Goal: Task Accomplishment & Management: Manage account settings

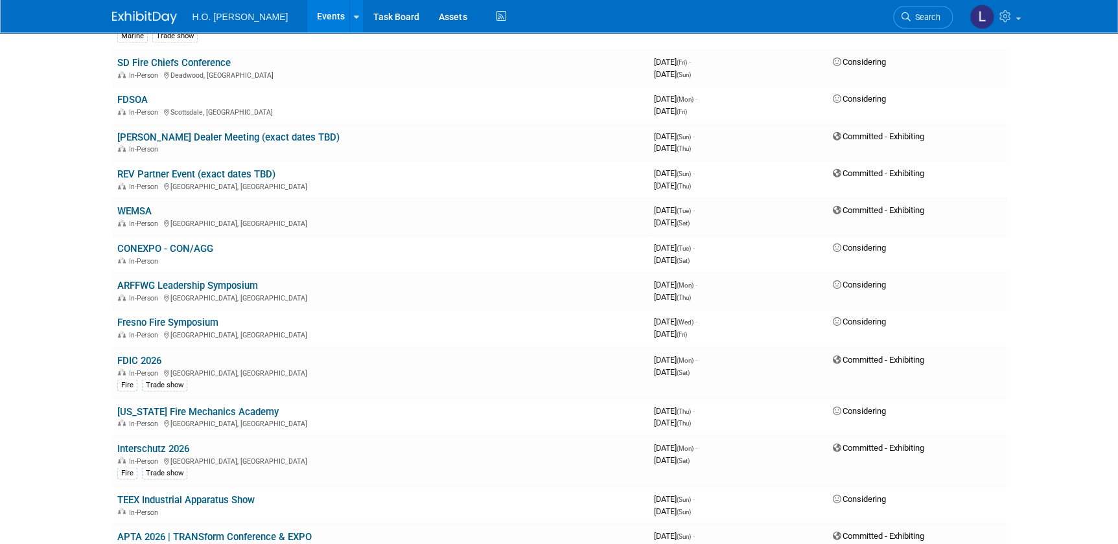
scroll to position [942, 0]
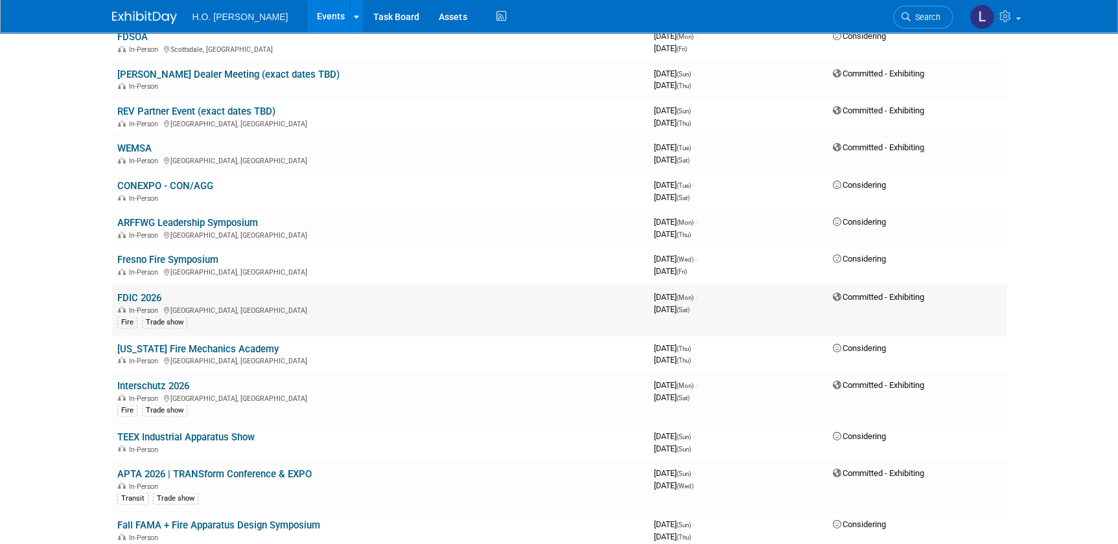
click at [152, 294] on link "FDIC 2026" at bounding box center [139, 298] width 44 height 12
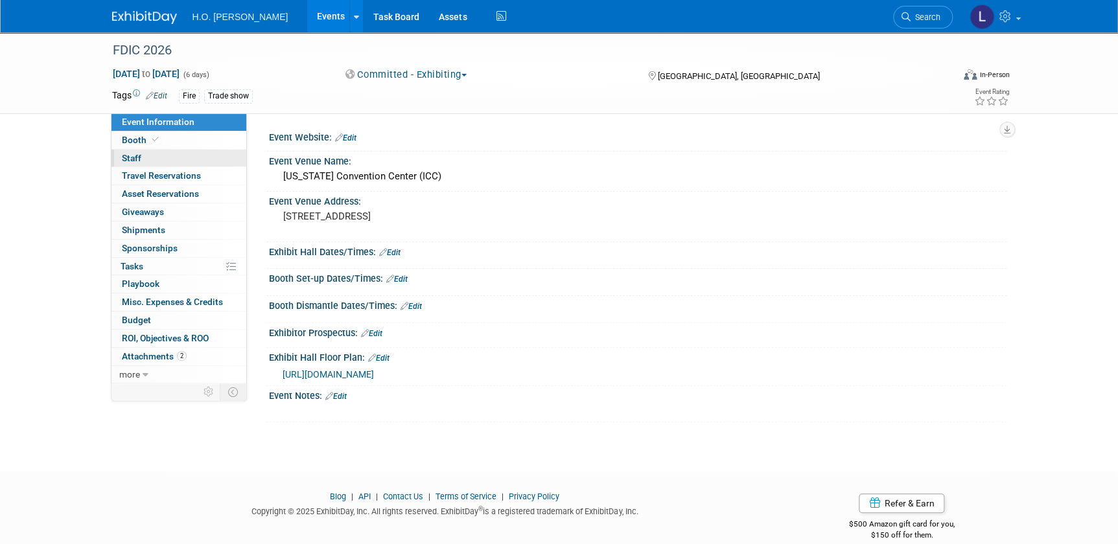
click at [132, 157] on span "Staff 0" at bounding box center [131, 158] width 19 height 10
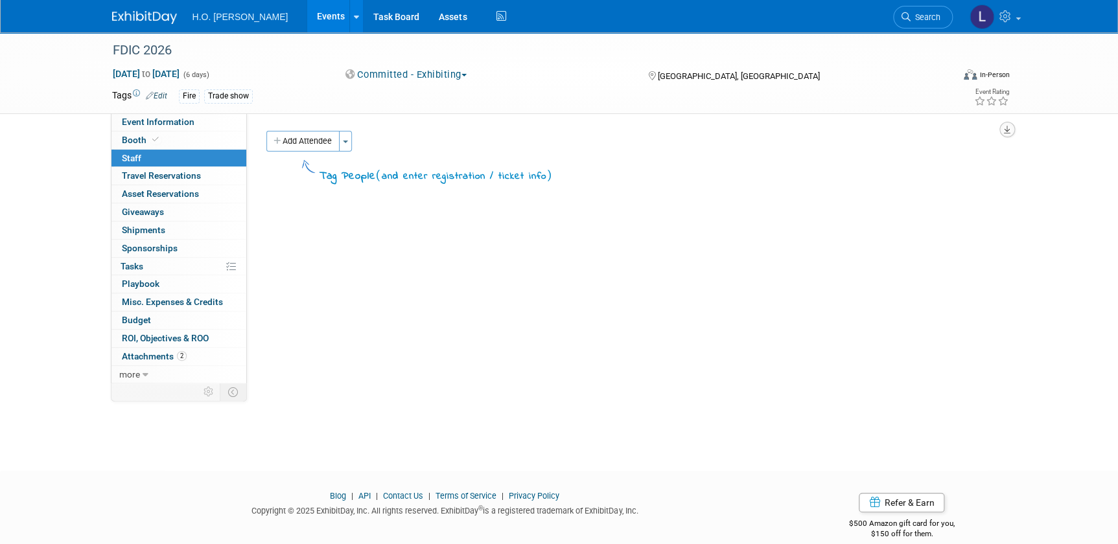
click at [1004, 130] on icon "button" at bounding box center [1007, 130] width 6 height 8
click at [681, 237] on div "Event Website: Edit Event Venue Name: [US_STATE][GEOGRAPHIC_DATA] (ICC) Event V…" at bounding box center [626, 248] width 759 height 270
click at [149, 356] on span "Attachments 2" at bounding box center [154, 356] width 65 height 10
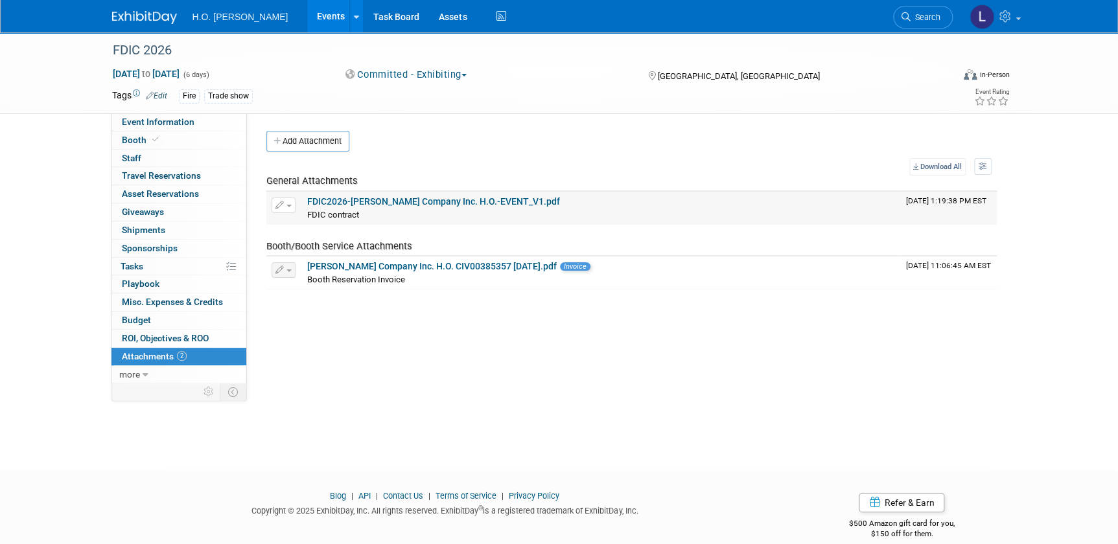
click at [442, 218] on div "FDIC contract FDIC contract X" at bounding box center [601, 214] width 588 height 13
click at [337, 141] on button "Add Attachment" at bounding box center [307, 141] width 83 height 21
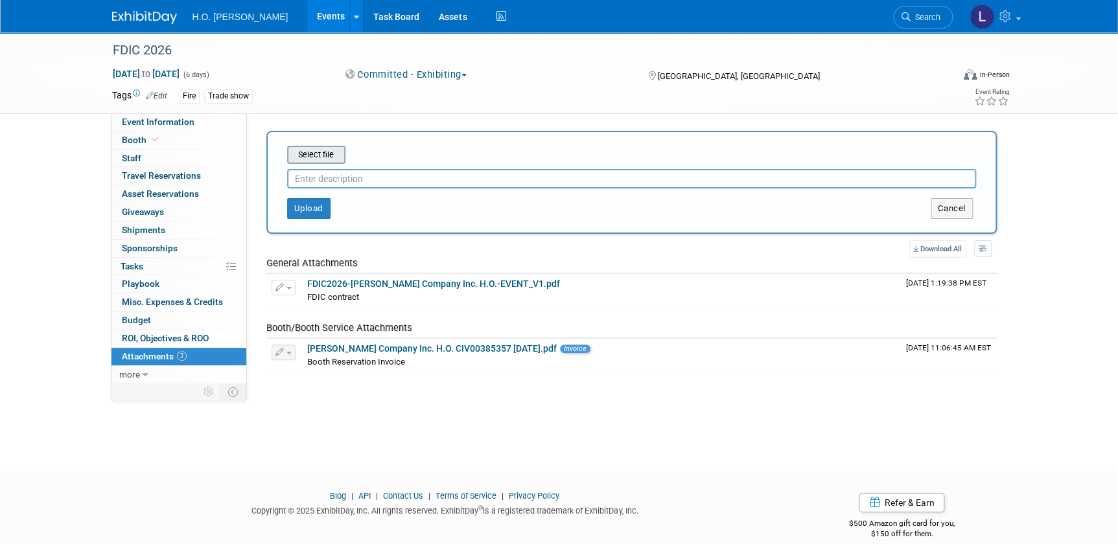
click at [329, 156] on input "file" at bounding box center [267, 155] width 154 height 16
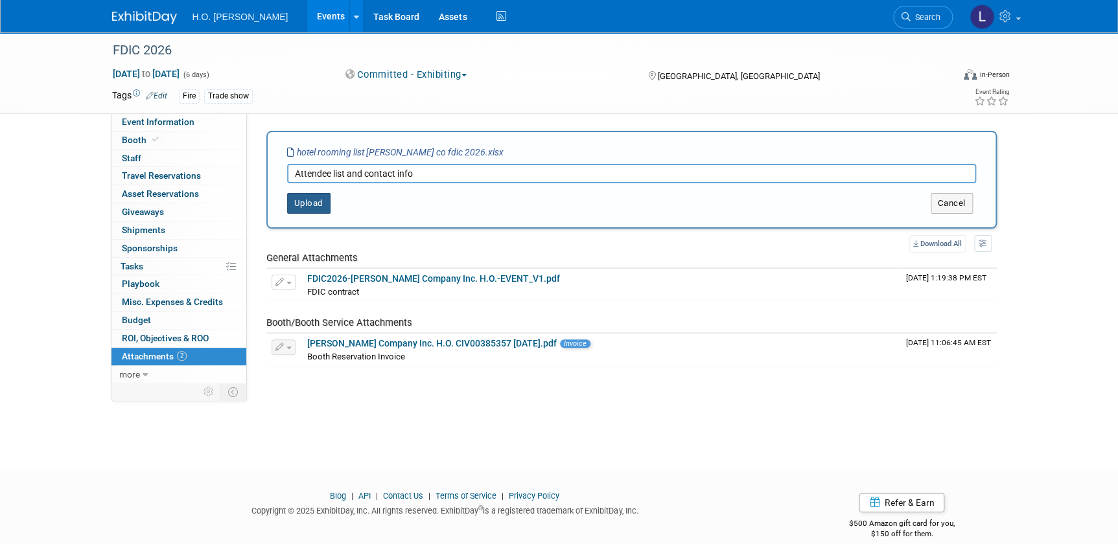
click at [310, 203] on button "Upload" at bounding box center [308, 203] width 43 height 21
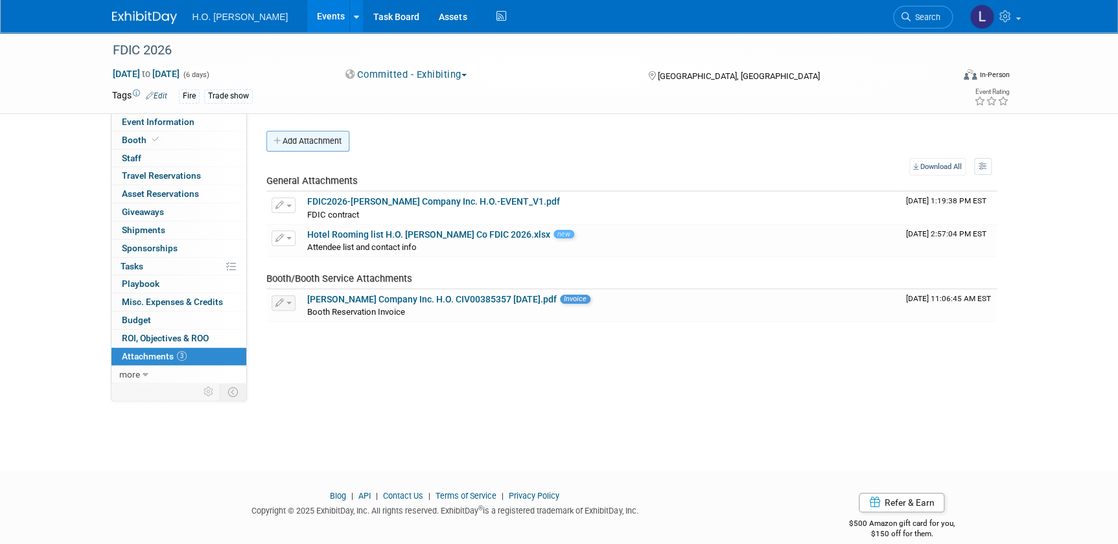
click at [325, 146] on button "Add Attachment" at bounding box center [307, 141] width 83 height 21
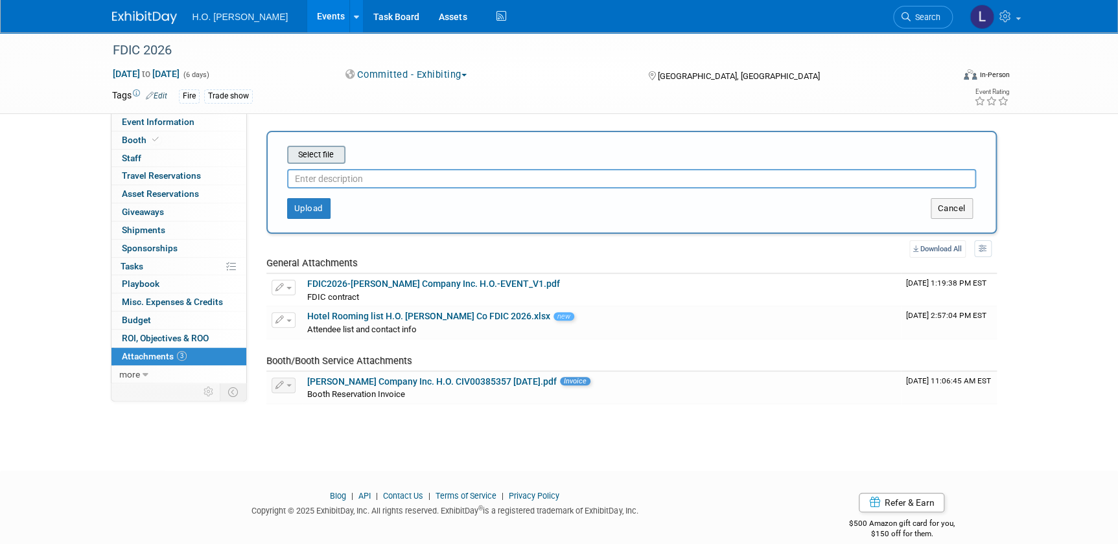
click at [318, 156] on input "file" at bounding box center [267, 155] width 154 height 16
click at [295, 156] on input "file" at bounding box center [267, 155] width 154 height 16
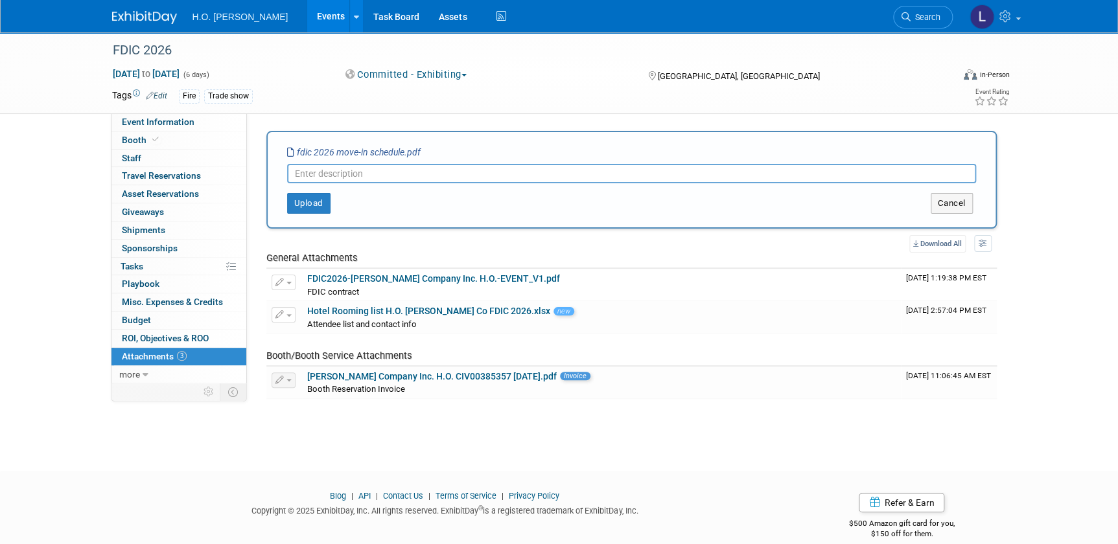
click at [301, 173] on input "text" at bounding box center [631, 173] width 689 height 19
type input "Exhibitor move in schedule"
click at [320, 206] on button "Upload" at bounding box center [308, 203] width 43 height 21
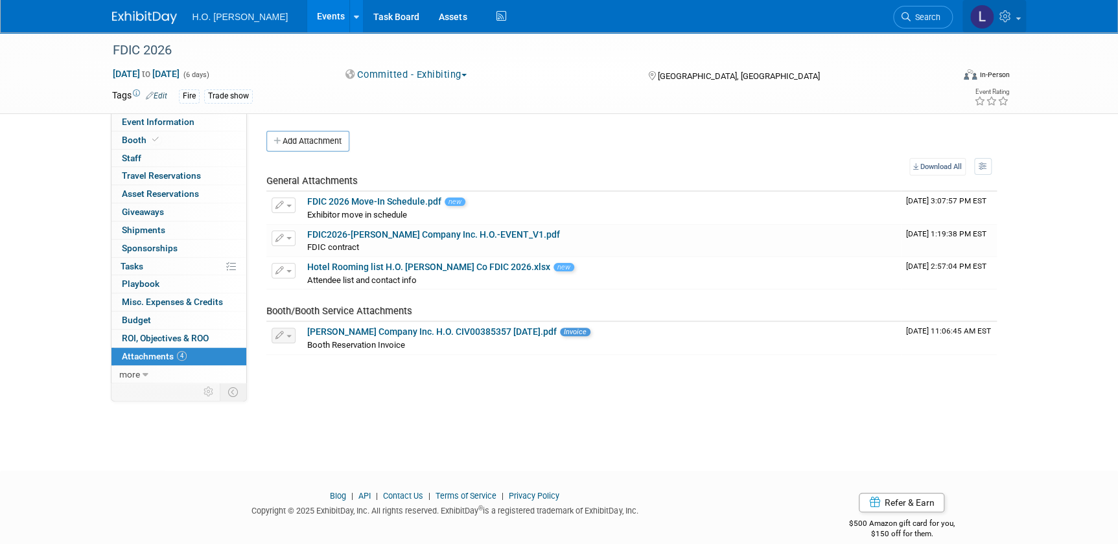
click at [1017, 19] on link at bounding box center [994, 16] width 64 height 32
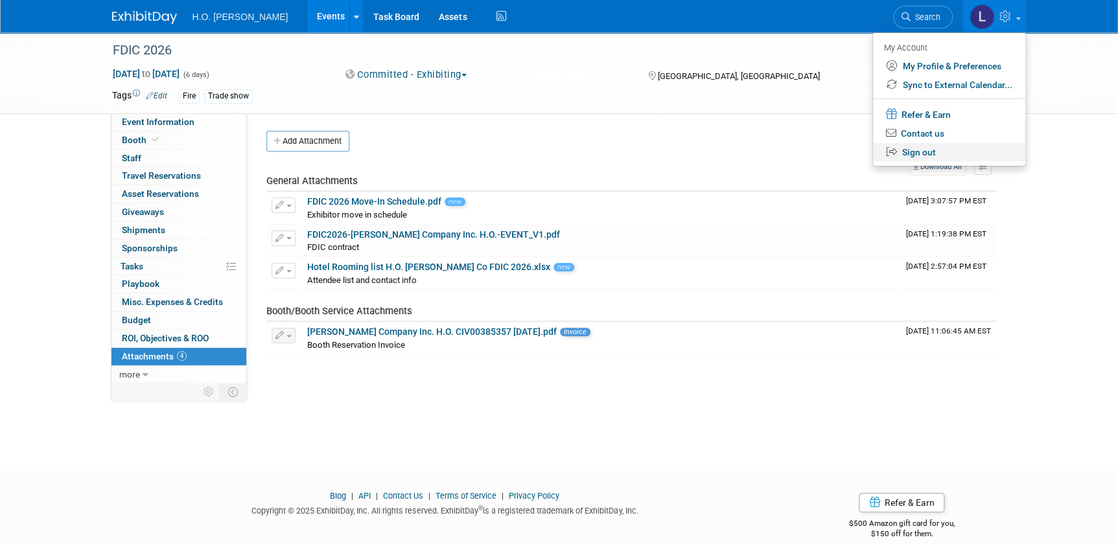
click at [911, 156] on link "Sign out" at bounding box center [949, 152] width 152 height 19
